Goal: Information Seeking & Learning: Learn about a topic

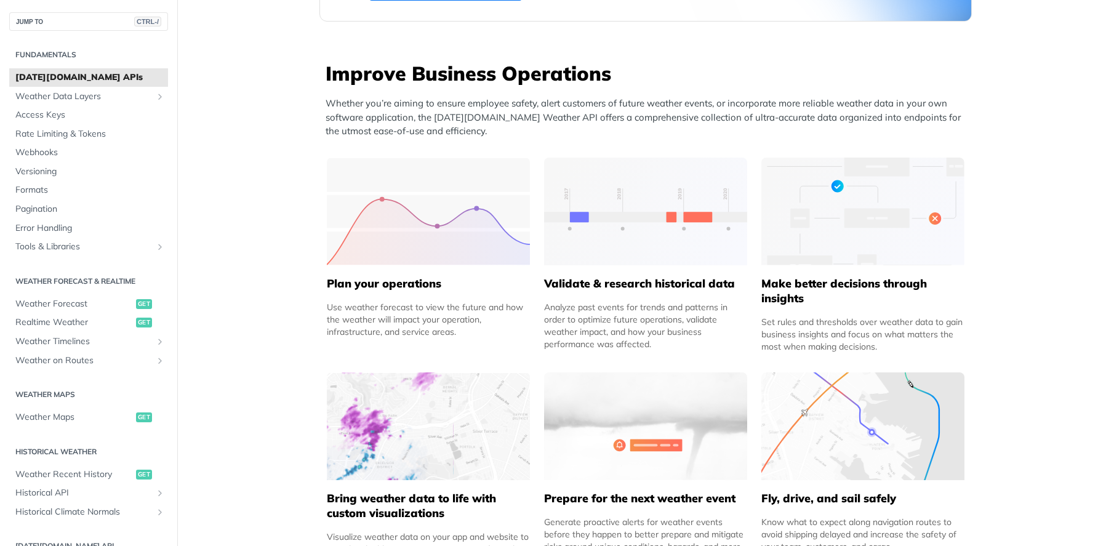
scroll to position [492, 0]
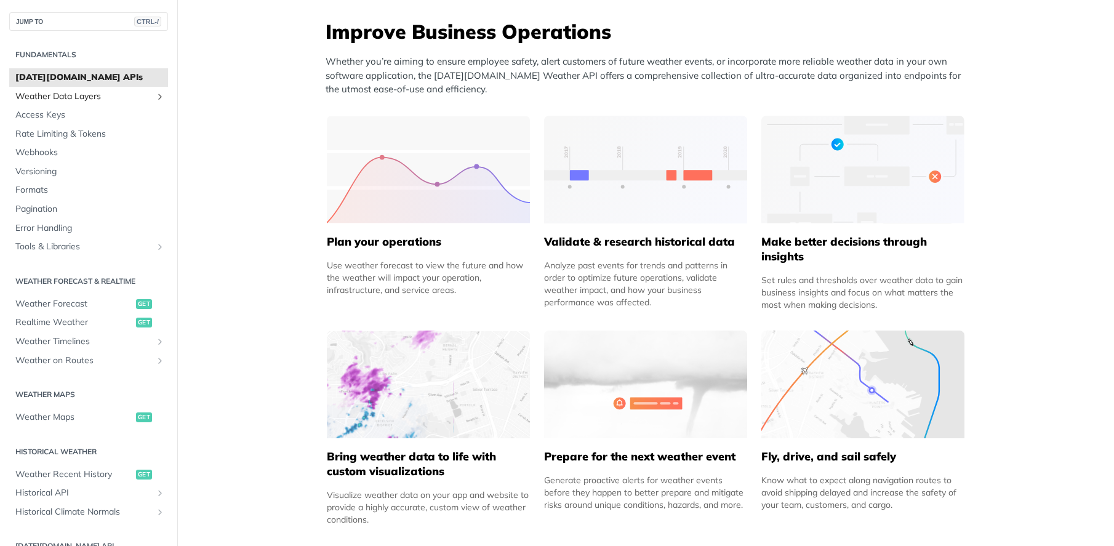
click at [75, 95] on span "Weather Data Layers" at bounding box center [83, 96] width 137 height 12
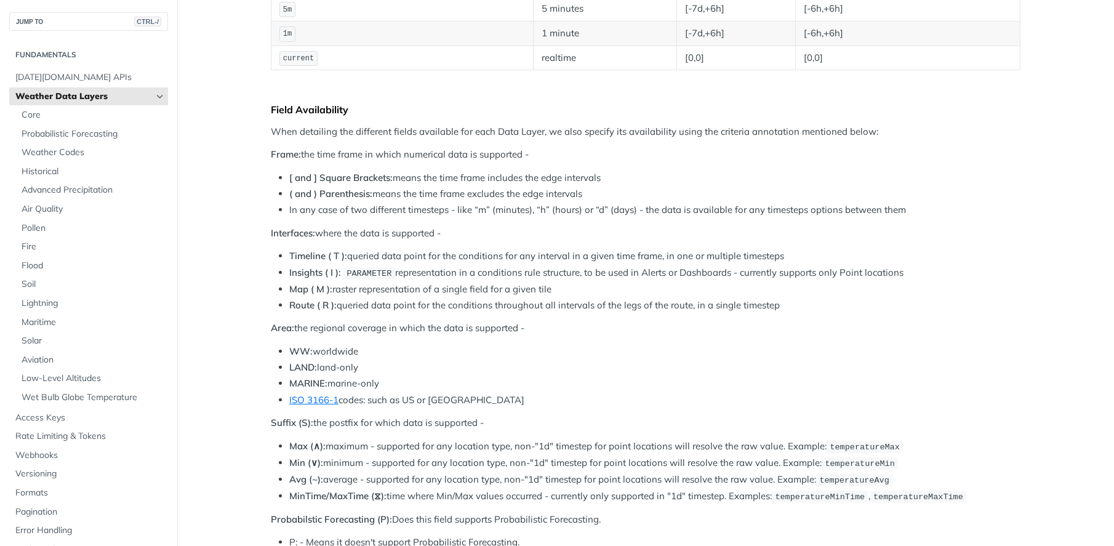
scroll to position [431, 0]
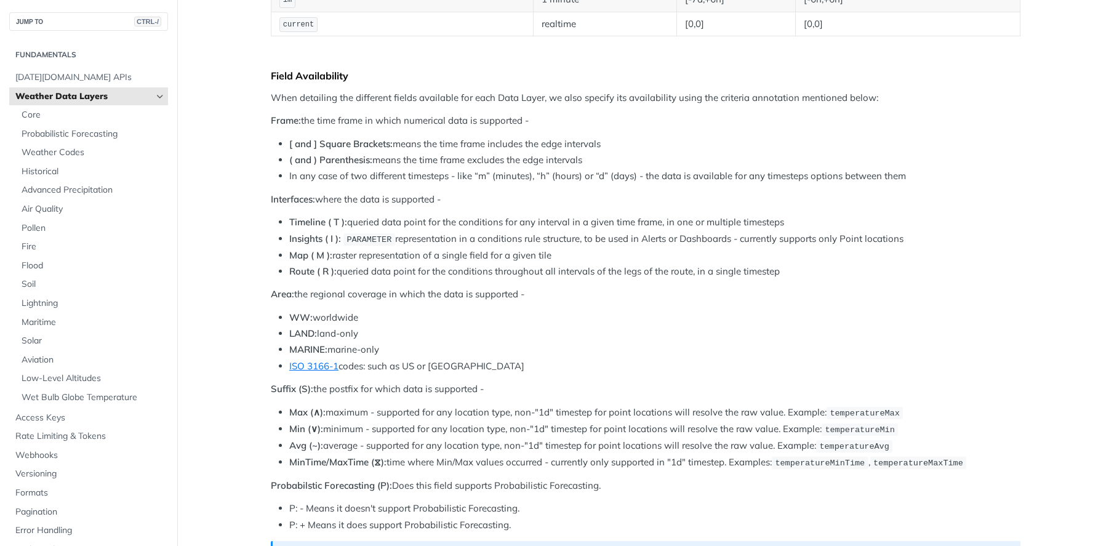
click at [549, 205] on p "Interfaces: where the data is supported -" at bounding box center [646, 200] width 750 height 14
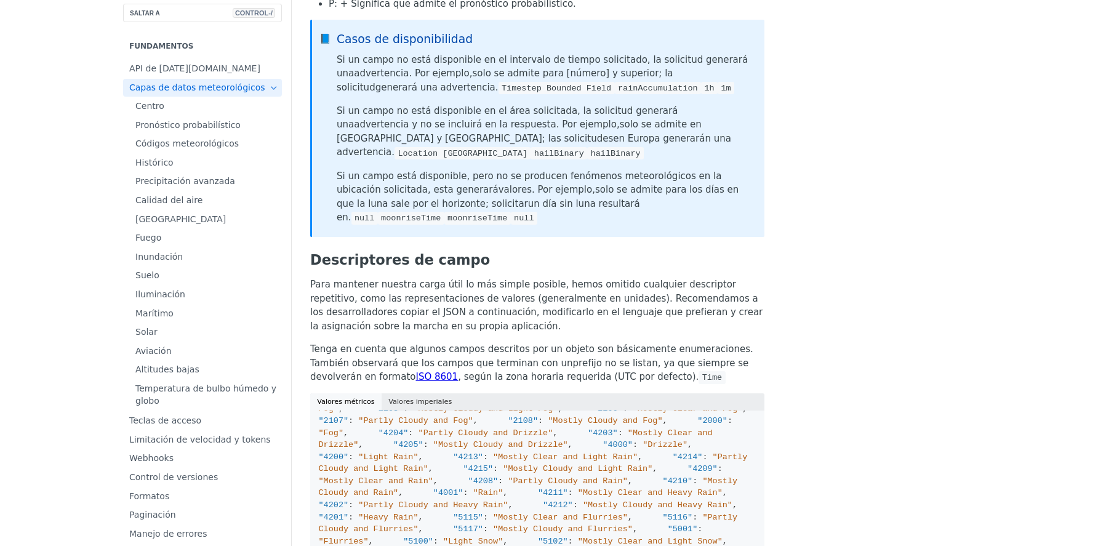
scroll to position [0, 0]
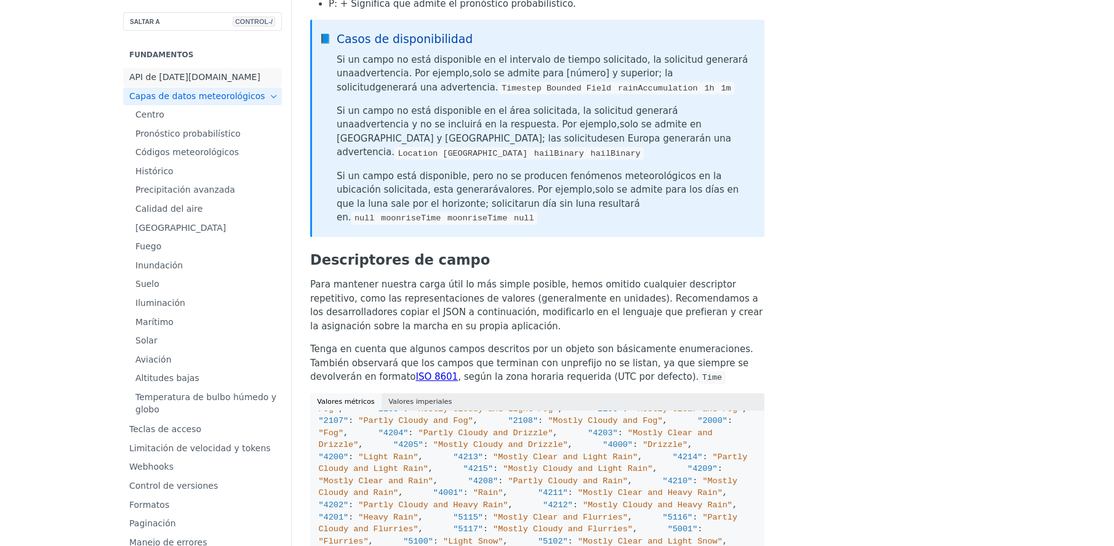
click at [129, 81] on font "API de Tomorrow.io" at bounding box center [194, 77] width 131 height 10
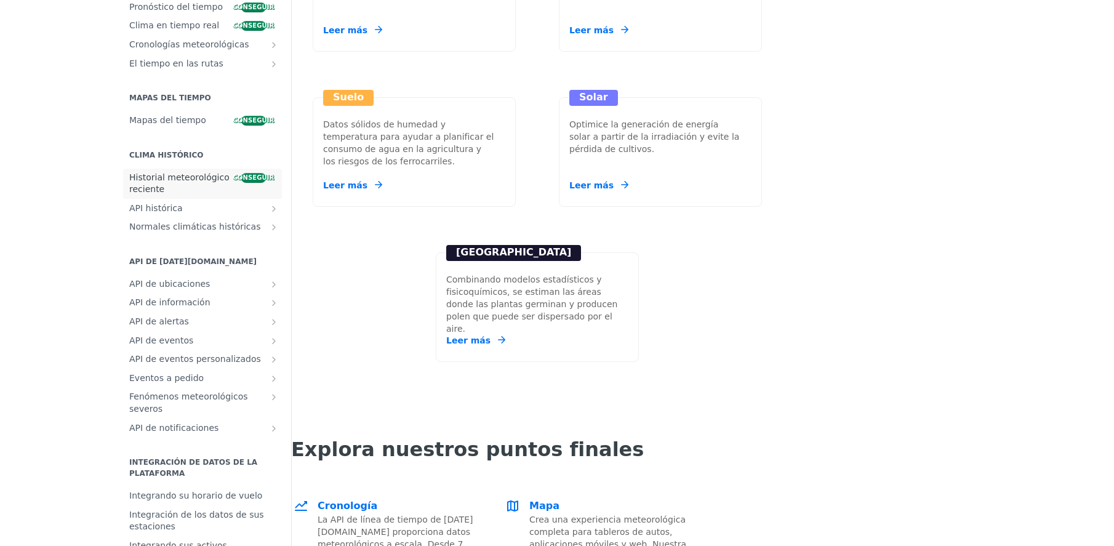
scroll to position [330, 0]
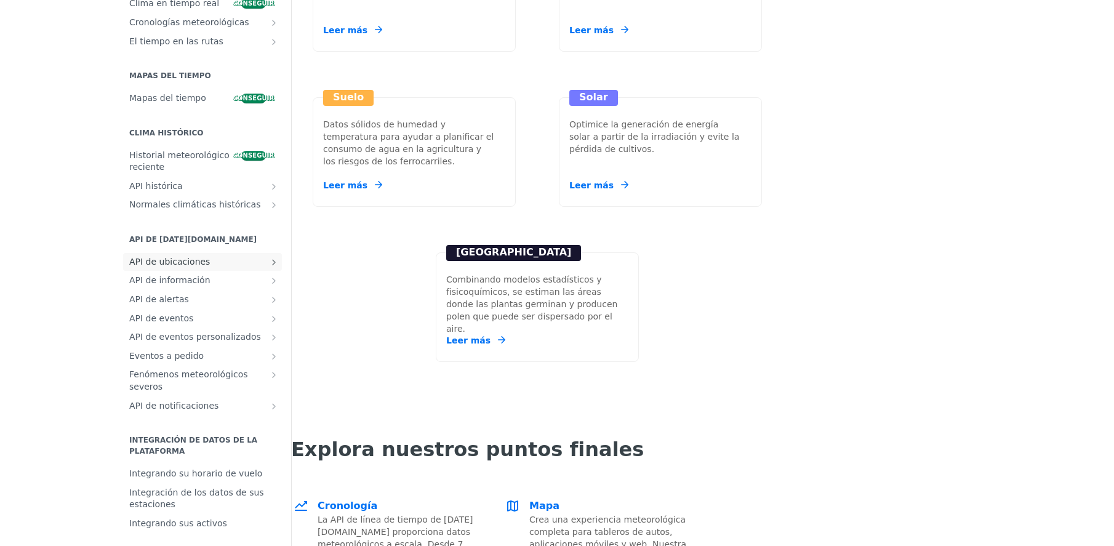
click at [179, 255] on link "API de ubicaciones" at bounding box center [202, 262] width 159 height 18
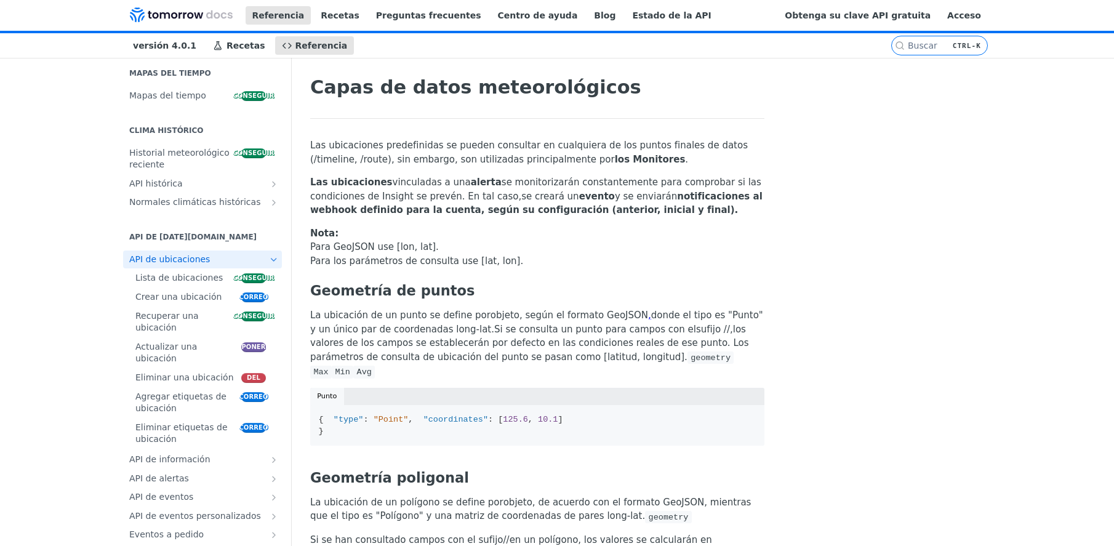
scroll to position [392, 0]
click at [166, 281] on font "Lista de ubicaciones" at bounding box center [178, 276] width 87 height 10
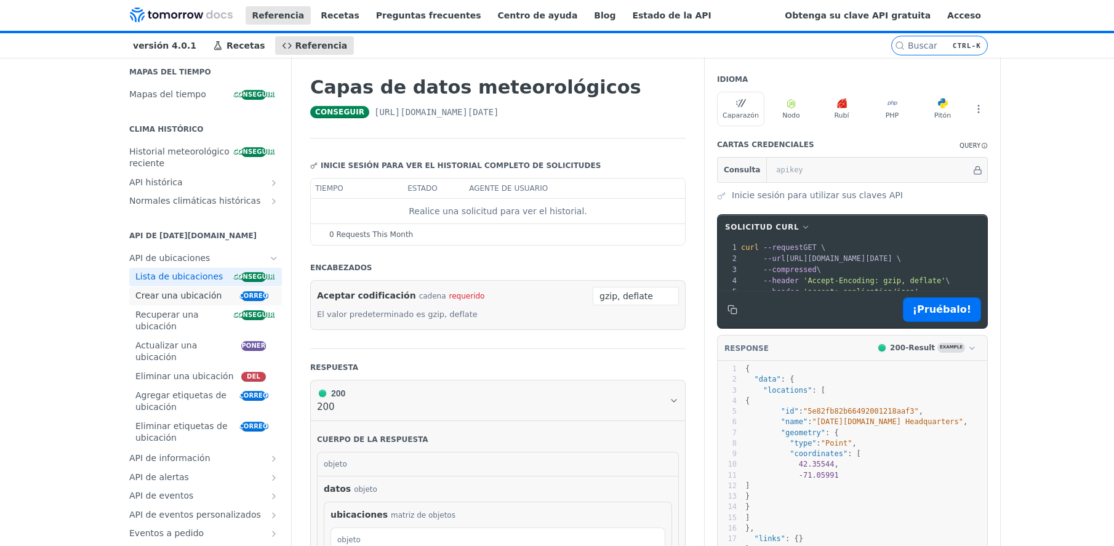
click at [167, 302] on link "Crear una ubicación correo" at bounding box center [205, 296] width 153 height 18
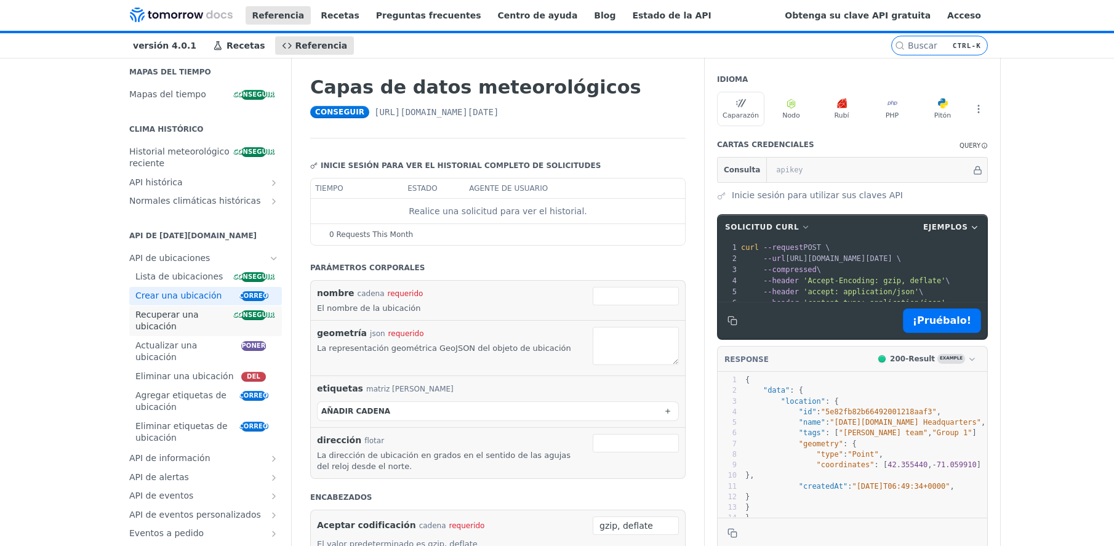
click at [169, 320] on font "Recuperar una ubicación" at bounding box center [166, 321] width 63 height 22
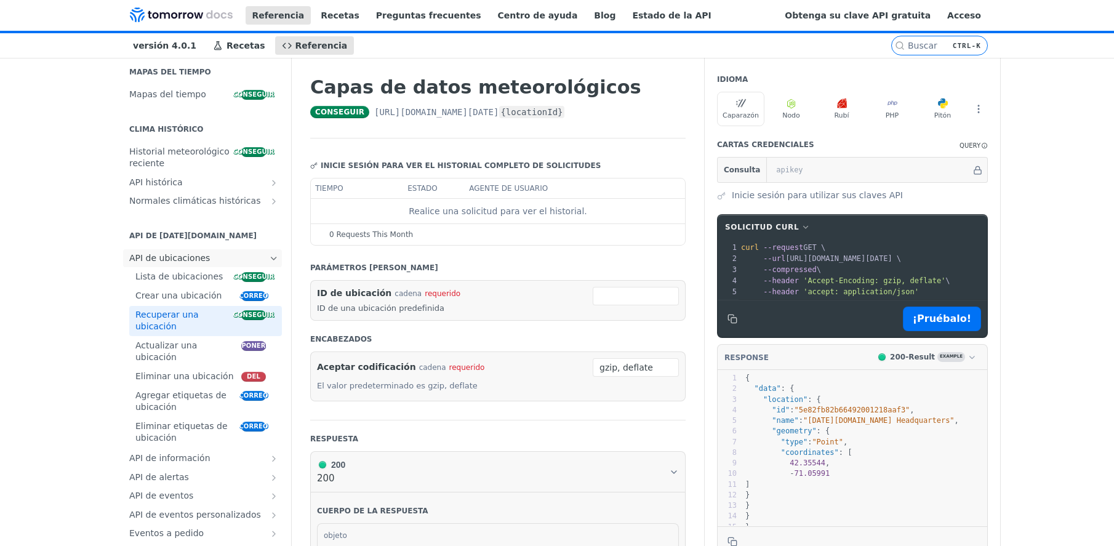
click at [200, 263] on span "API de ubicaciones" at bounding box center [197, 258] width 137 height 12
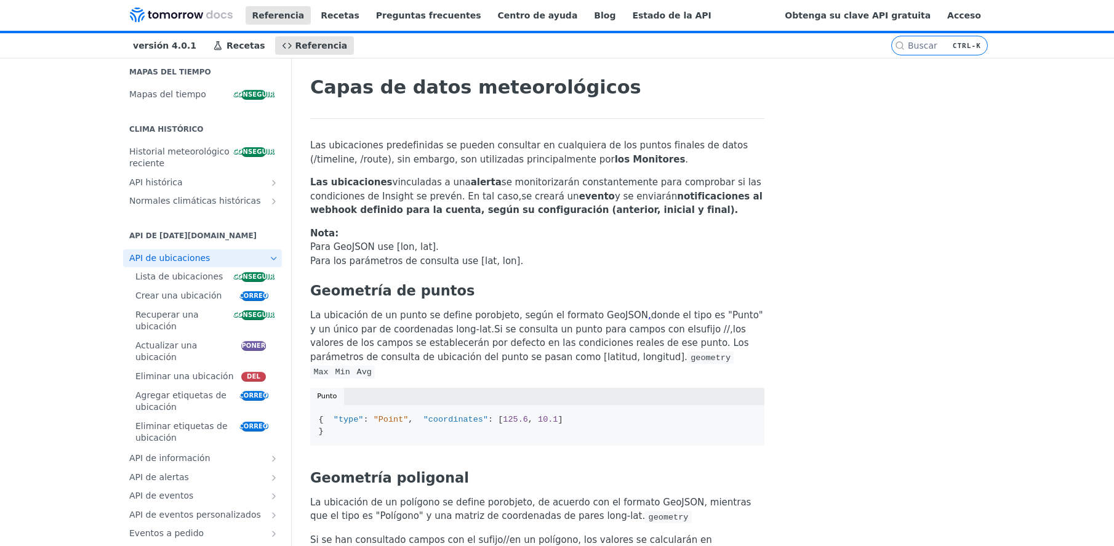
click at [269, 259] on icon "Hide subpages for Locations API" at bounding box center [274, 259] width 10 height 10
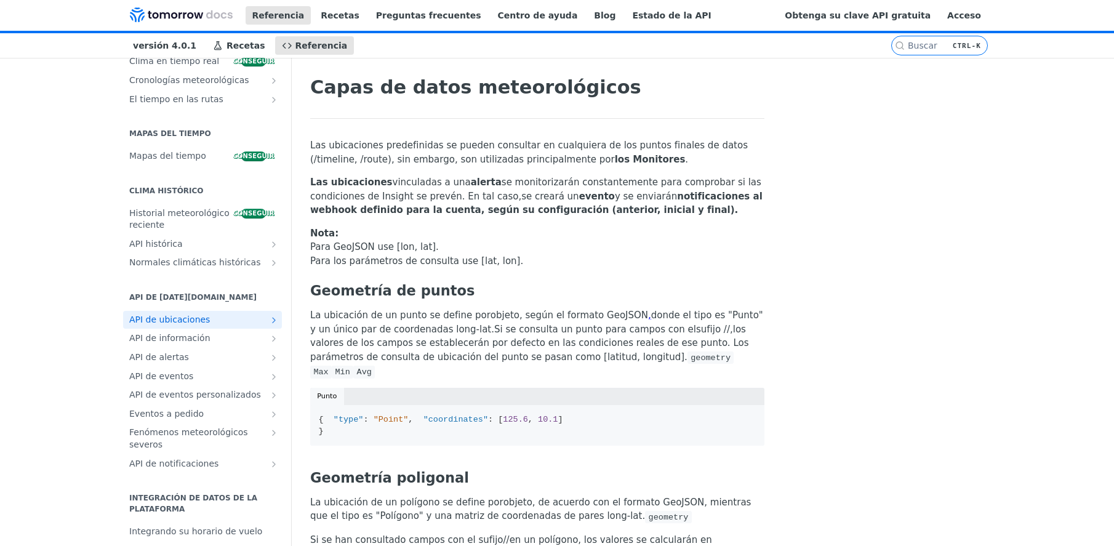
scroll to position [330, 0]
click at [185, 347] on link "API de información" at bounding box center [202, 338] width 159 height 18
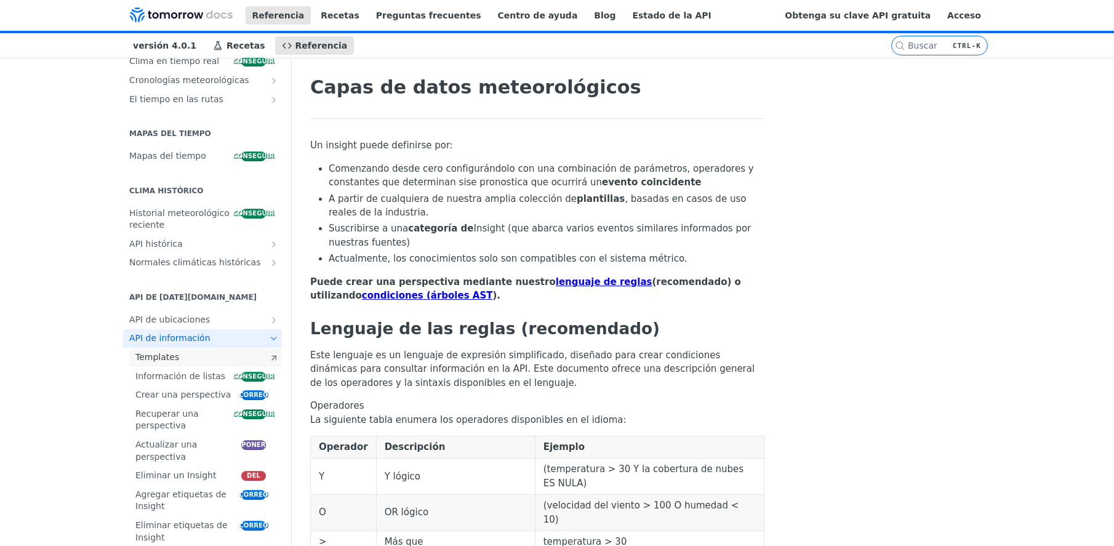
click at [178, 363] on span "Templates" at bounding box center [198, 357] width 127 height 12
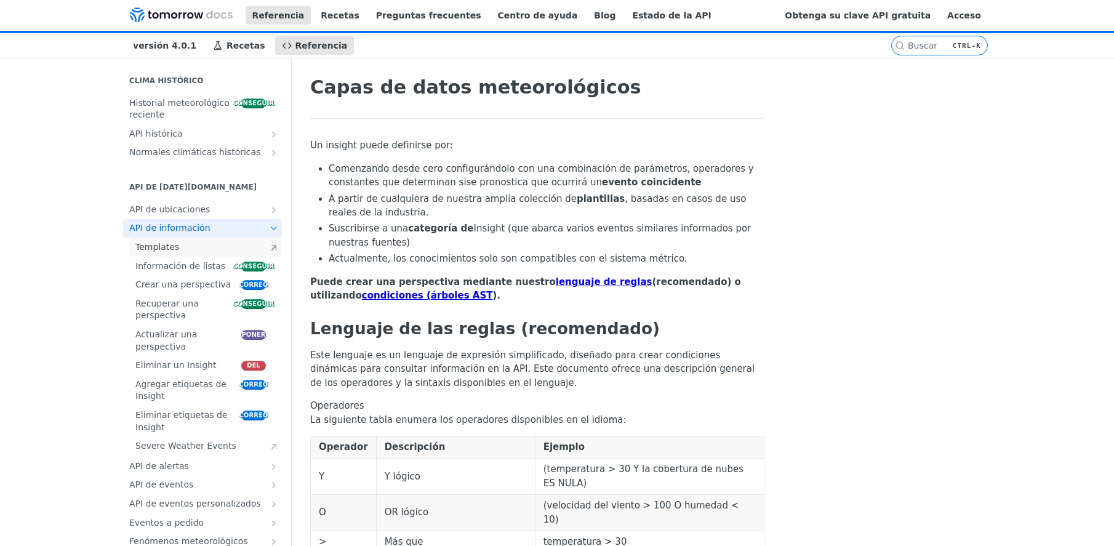
scroll to position [453, 0]
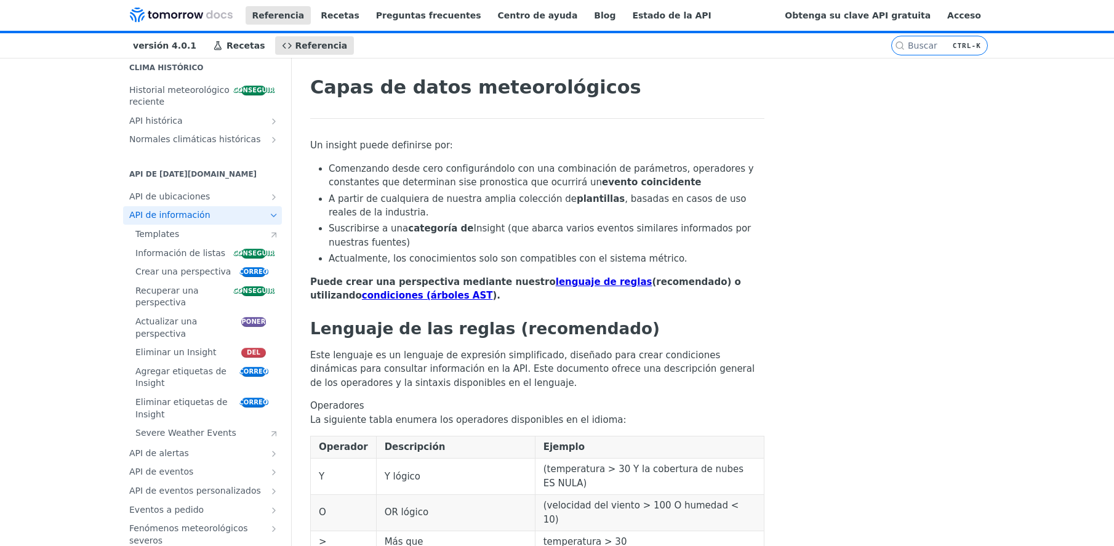
click at [269, 212] on icon "Hide subpages for Insights API" at bounding box center [274, 216] width 10 height 10
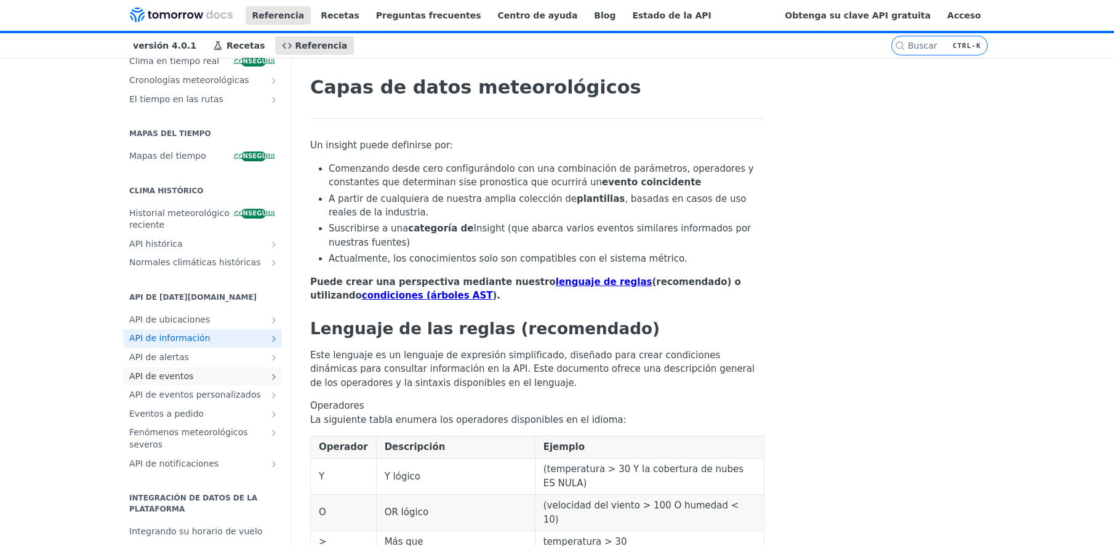
scroll to position [62, 0]
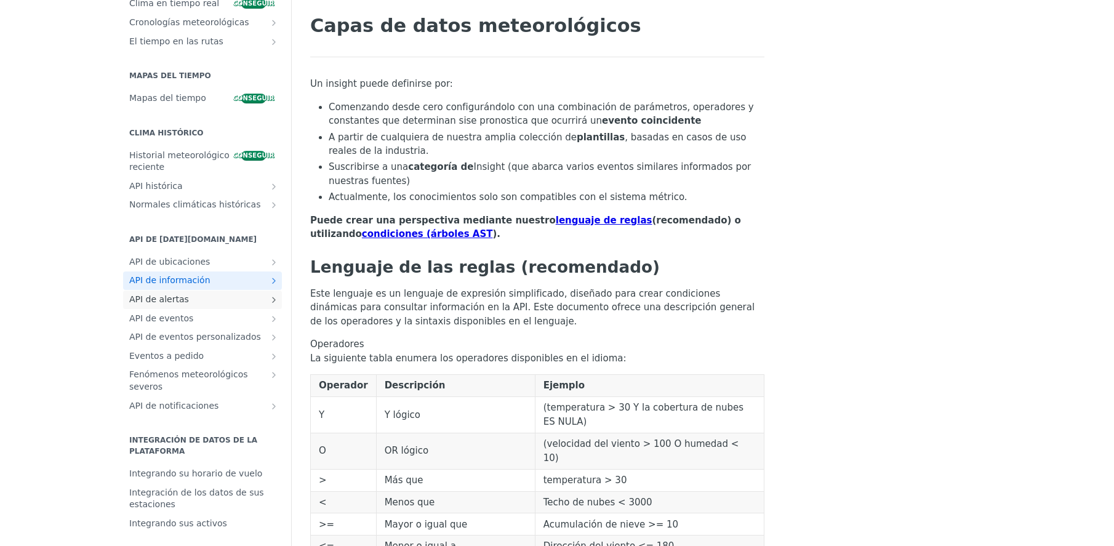
click at [269, 303] on icon "Mostrar subpáginas para la API de alertas" at bounding box center [274, 300] width 10 height 10
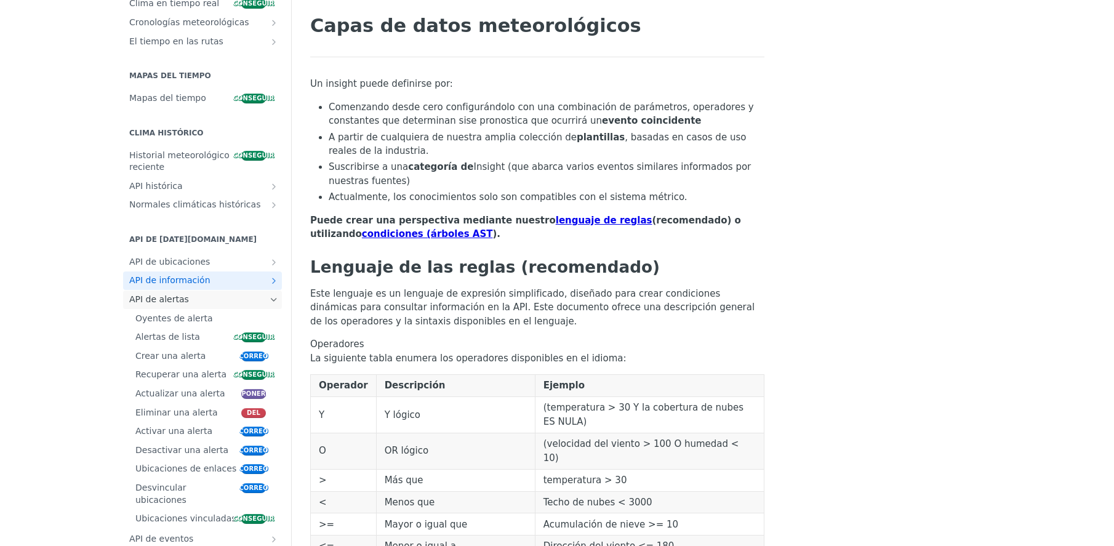
click at [269, 296] on icon "Hide subpages for Alerts API" at bounding box center [274, 300] width 10 height 10
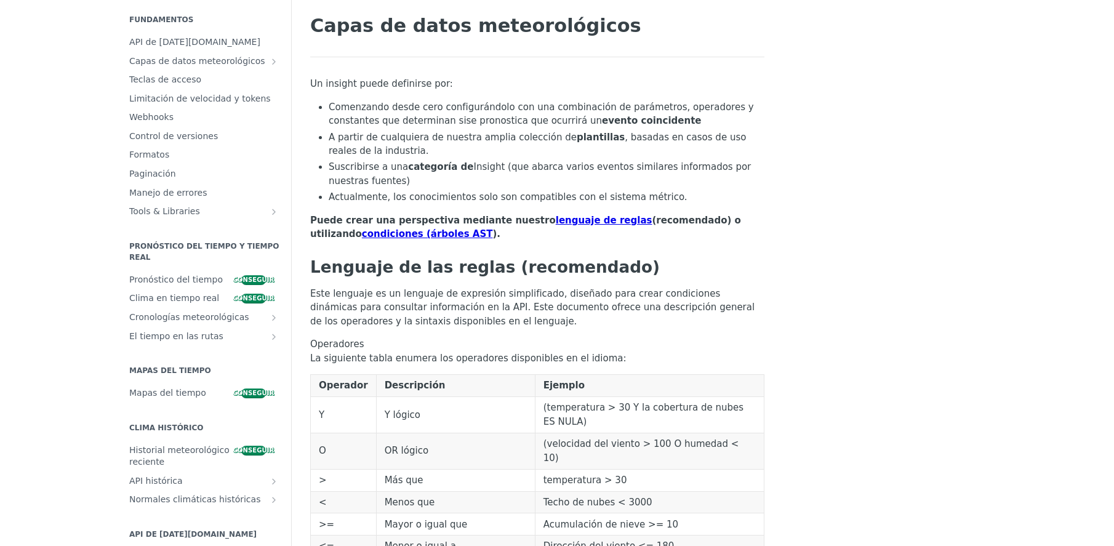
scroll to position [0, 0]
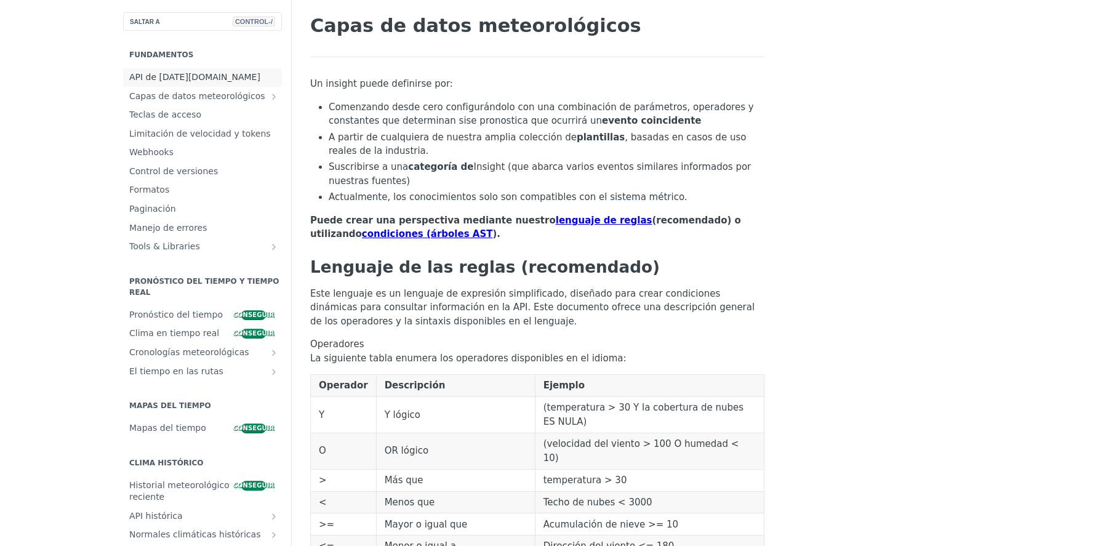
click at [188, 78] on font "API de Tomorrow.io" at bounding box center [194, 77] width 131 height 10
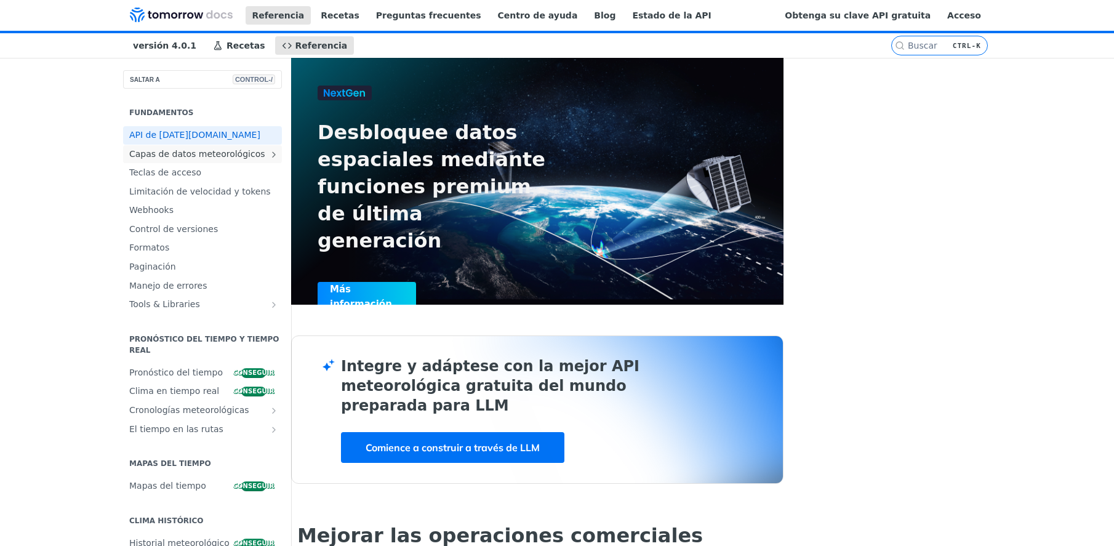
click at [161, 159] on font "Capas de datos meteorológicos" at bounding box center [197, 154] width 136 height 10
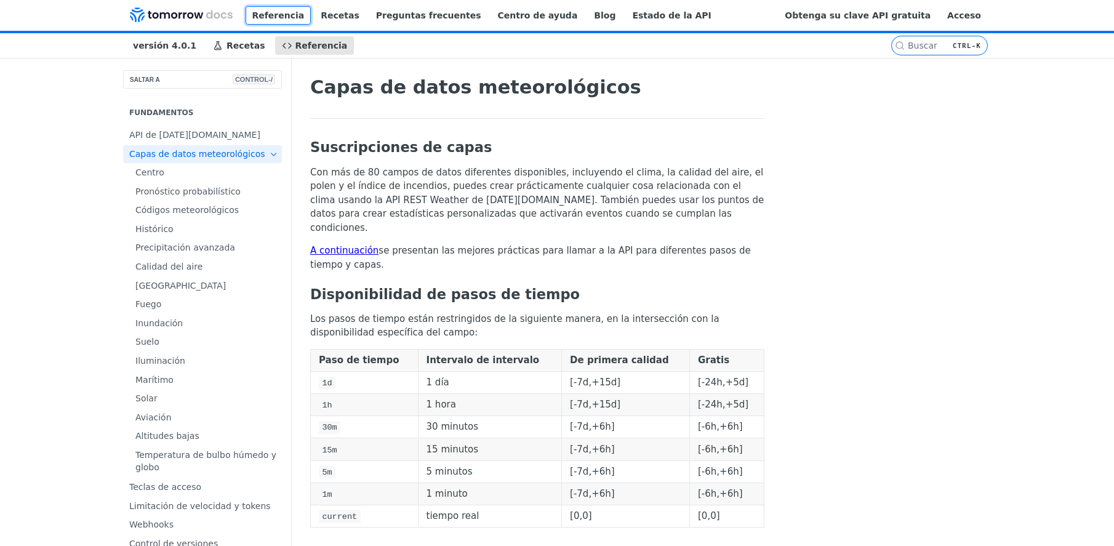
click at [254, 19] on font "Referencia" at bounding box center [278, 15] width 52 height 10
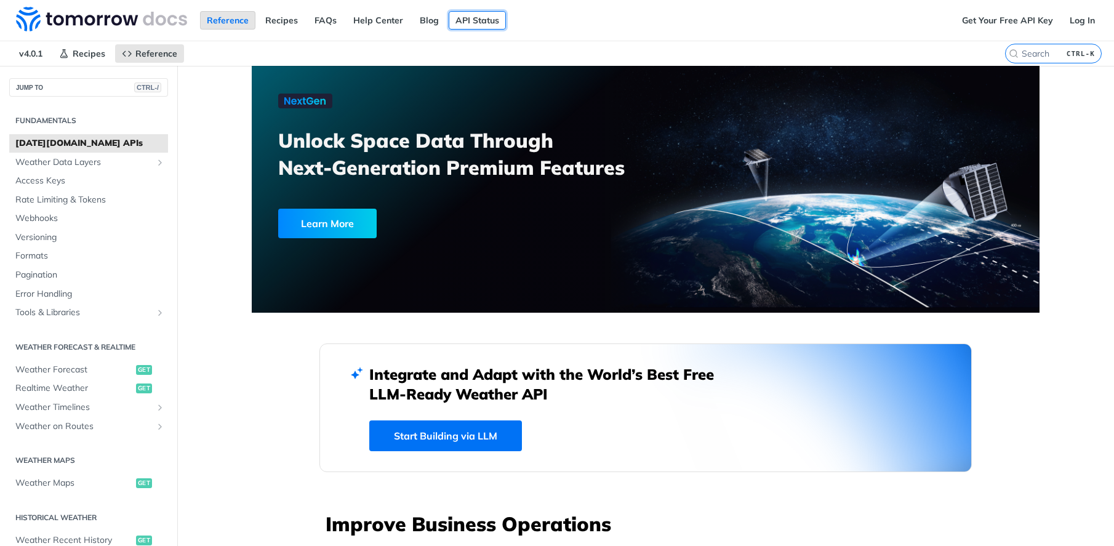
click at [502, 14] on link "API Status" at bounding box center [477, 20] width 57 height 18
